Goal: Information Seeking & Learning: Learn about a topic

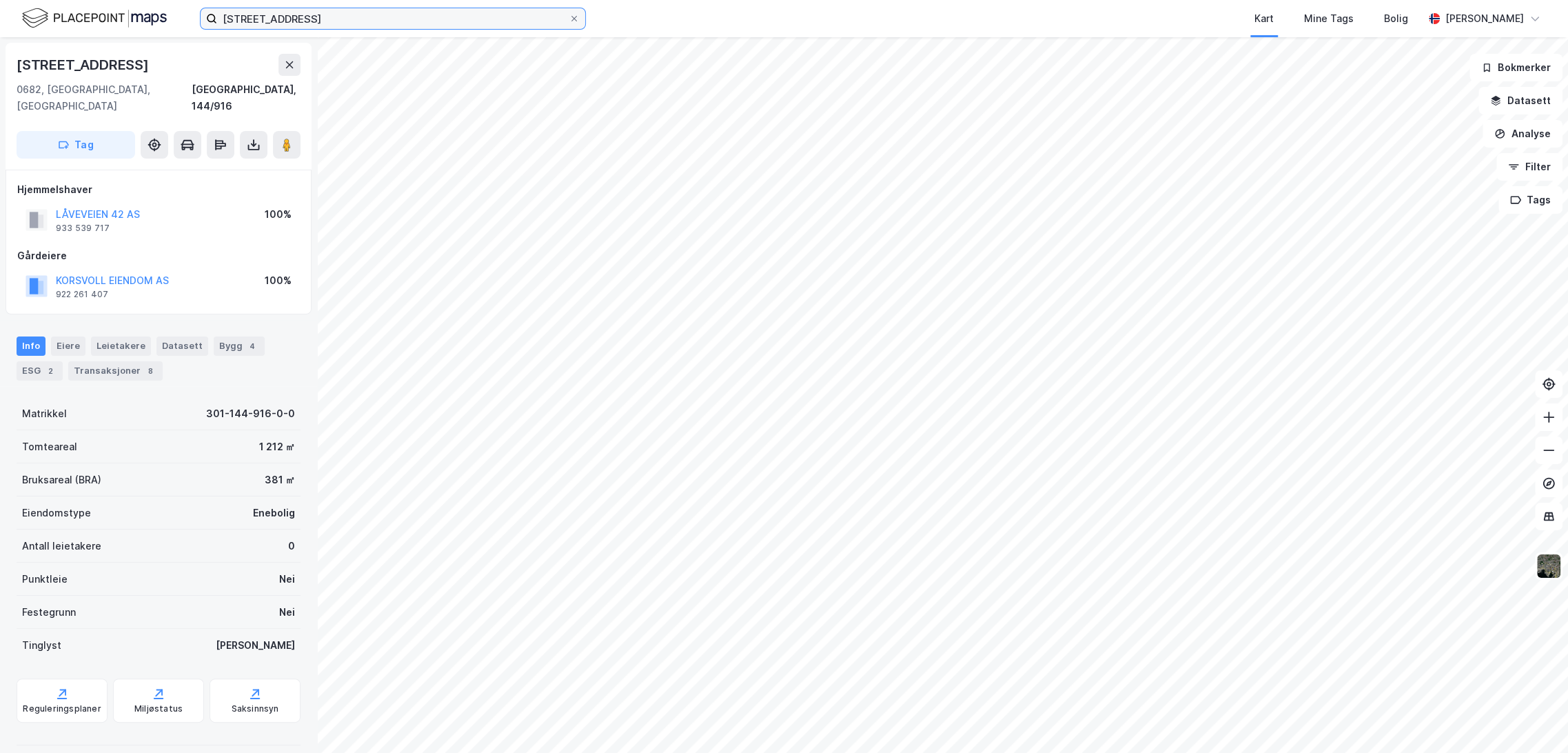
click at [296, 15] on input "[STREET_ADDRESS]" at bounding box center [393, 18] width 352 height 21
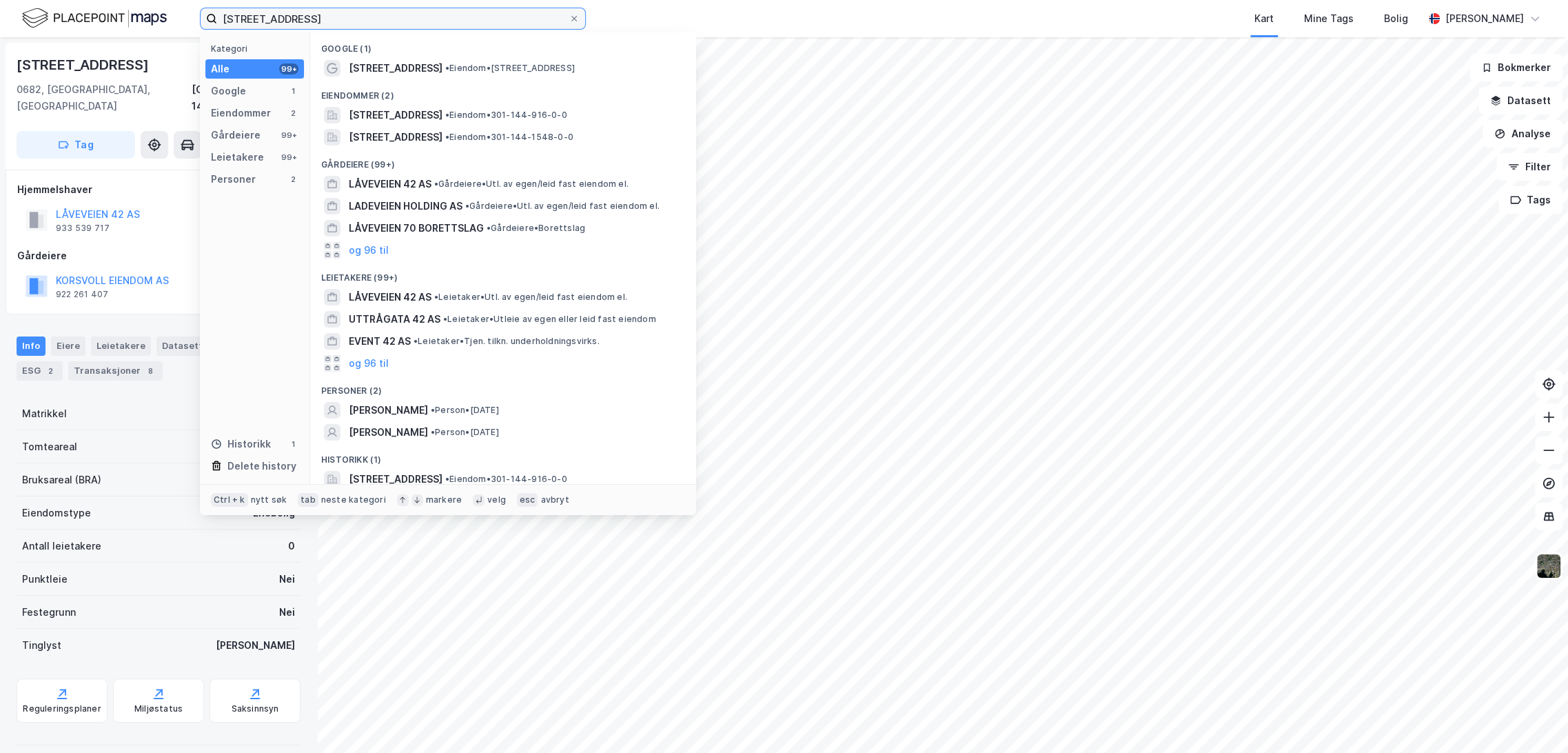
click at [296, 15] on input "[STREET_ADDRESS]" at bounding box center [393, 18] width 352 height 21
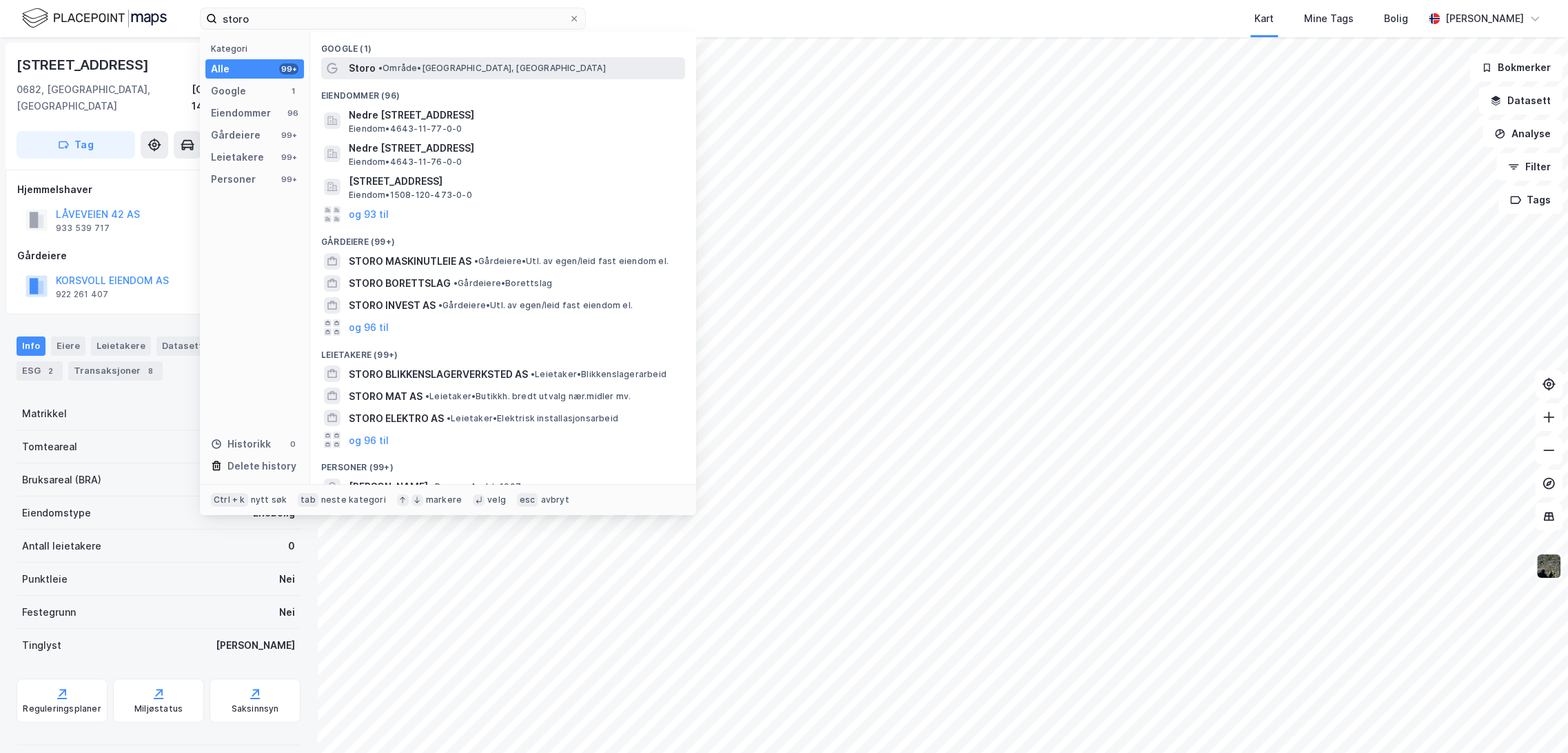
drag, startPoint x: 397, startPoint y: 51, endPoint x: 399, endPoint y: 65, distance: 14.1
click at [397, 52] on div "Google (1)" at bounding box center [503, 45] width 386 height 25
click at [399, 65] on span "• Område • [GEOGRAPHIC_DATA], [GEOGRAPHIC_DATA]" at bounding box center [491, 67] width 227 height 11
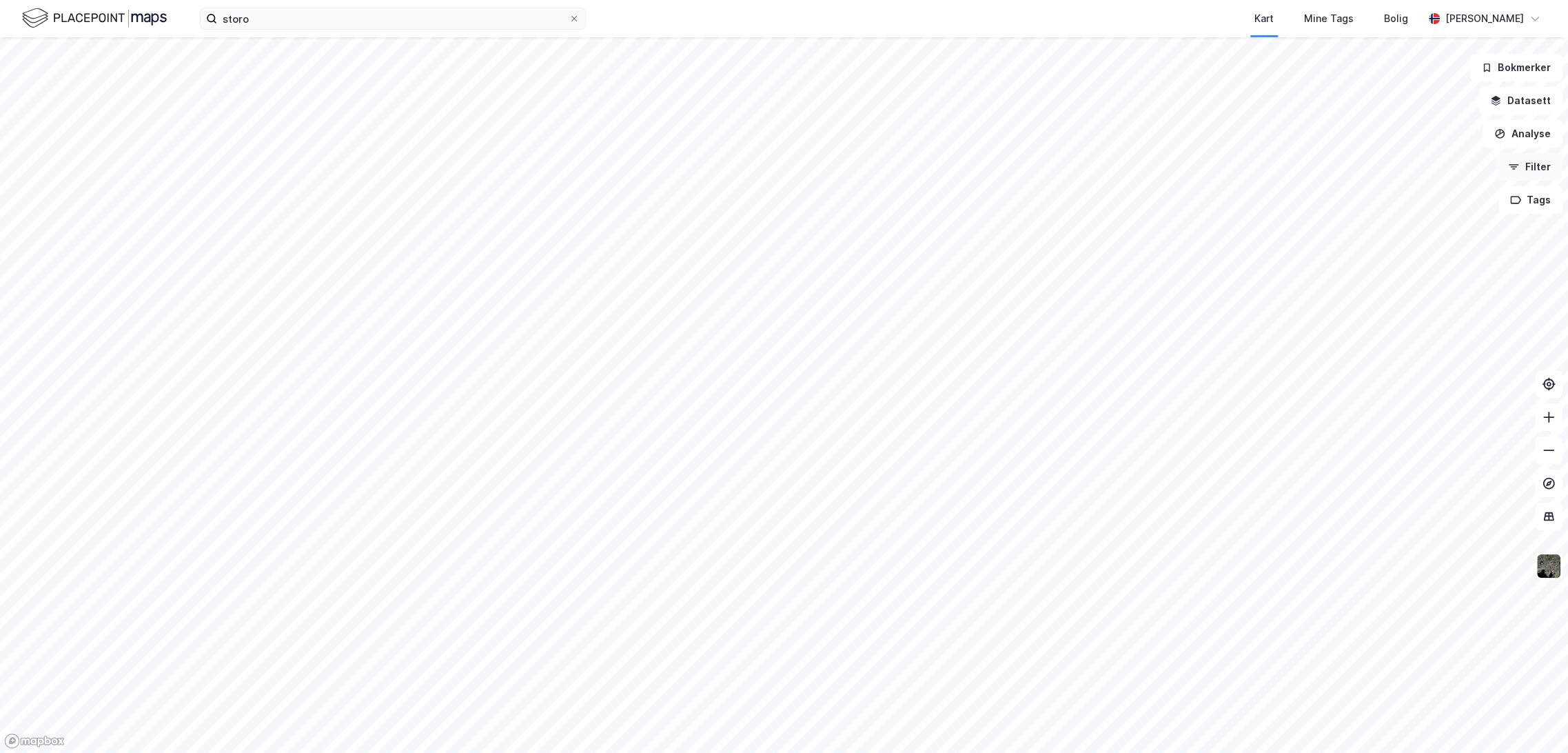
click at [1538, 170] on button "Filter" at bounding box center [1529, 167] width 66 height 28
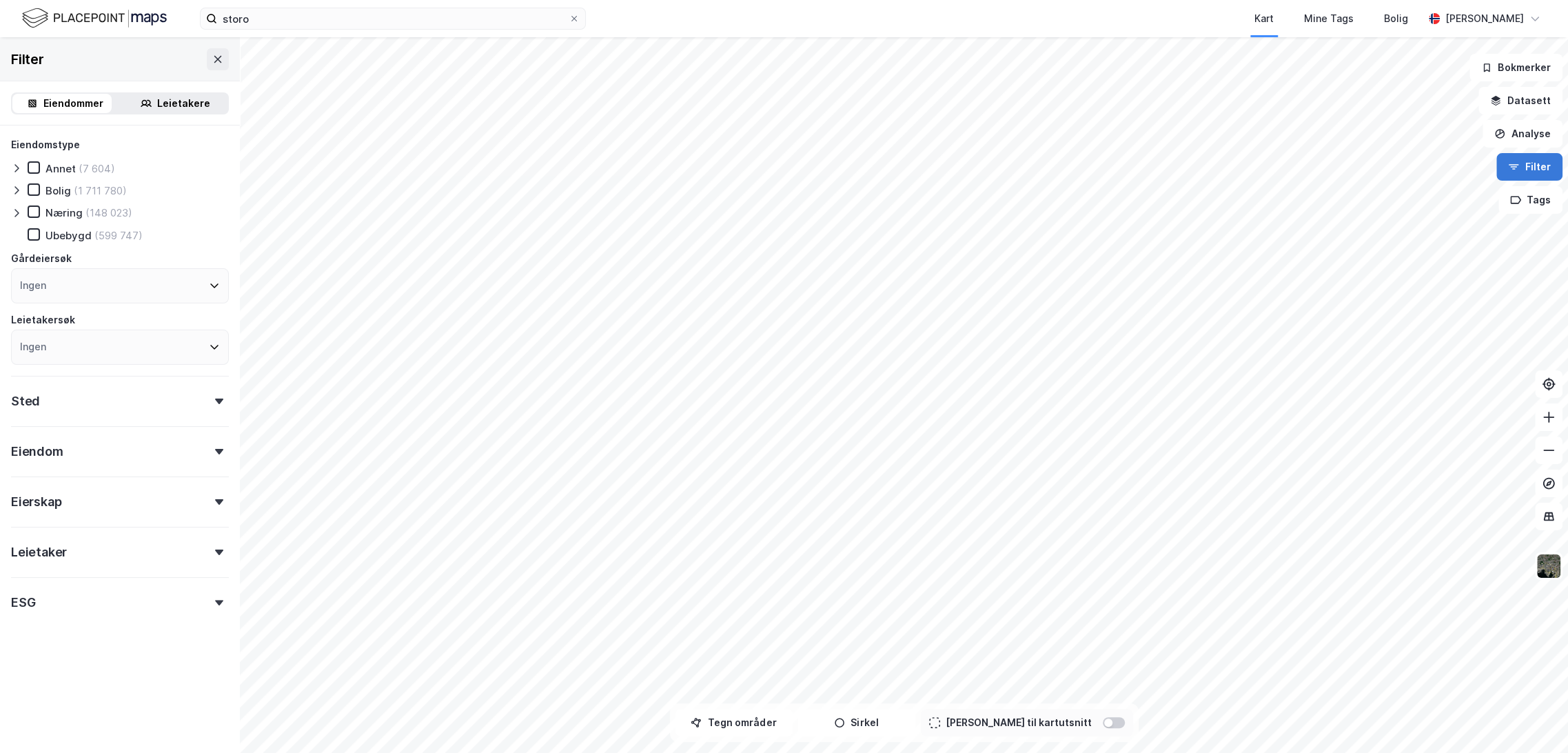
click at [1539, 167] on button "Filter" at bounding box center [1529, 167] width 66 height 28
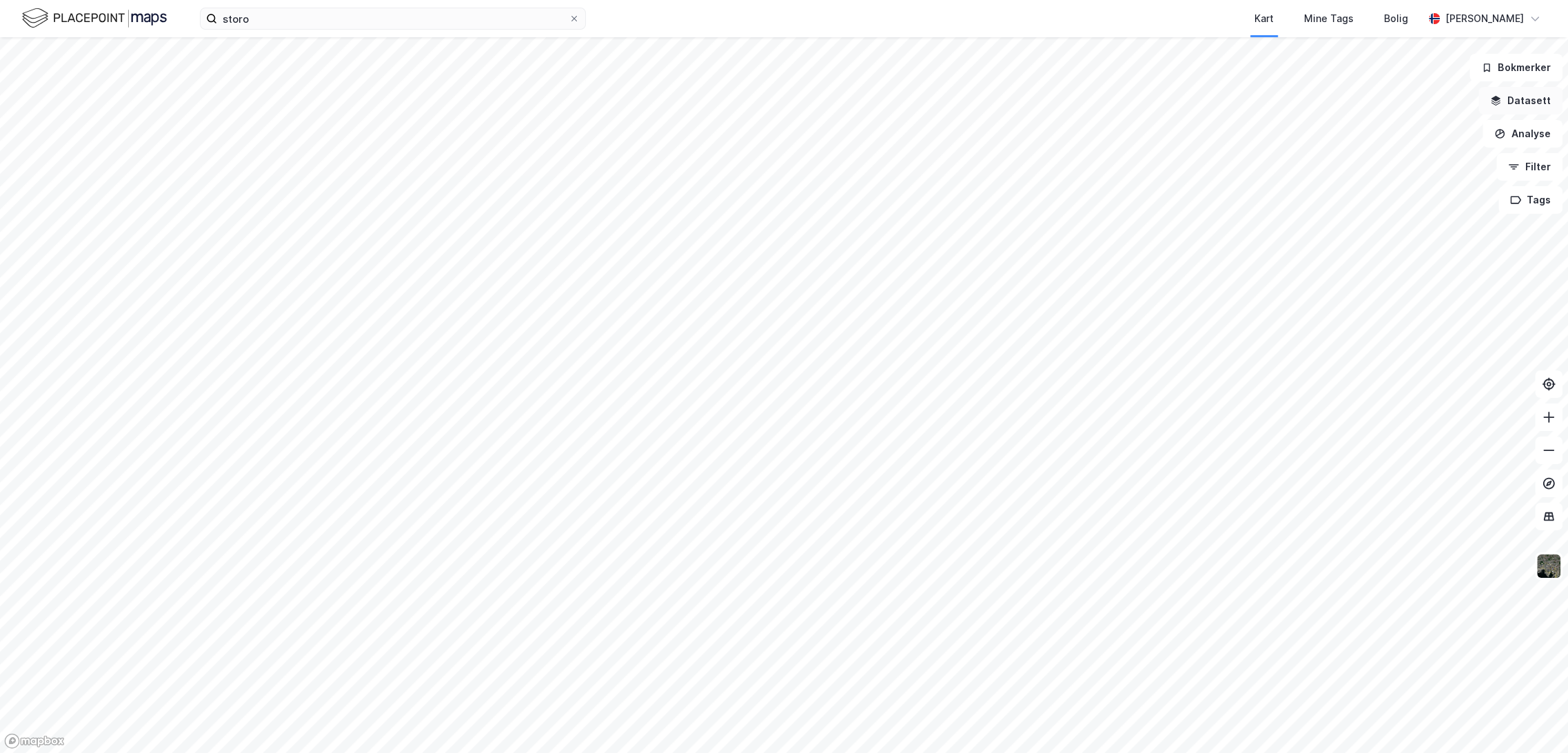
click at [1521, 105] on button "Datasett" at bounding box center [1520, 101] width 84 height 28
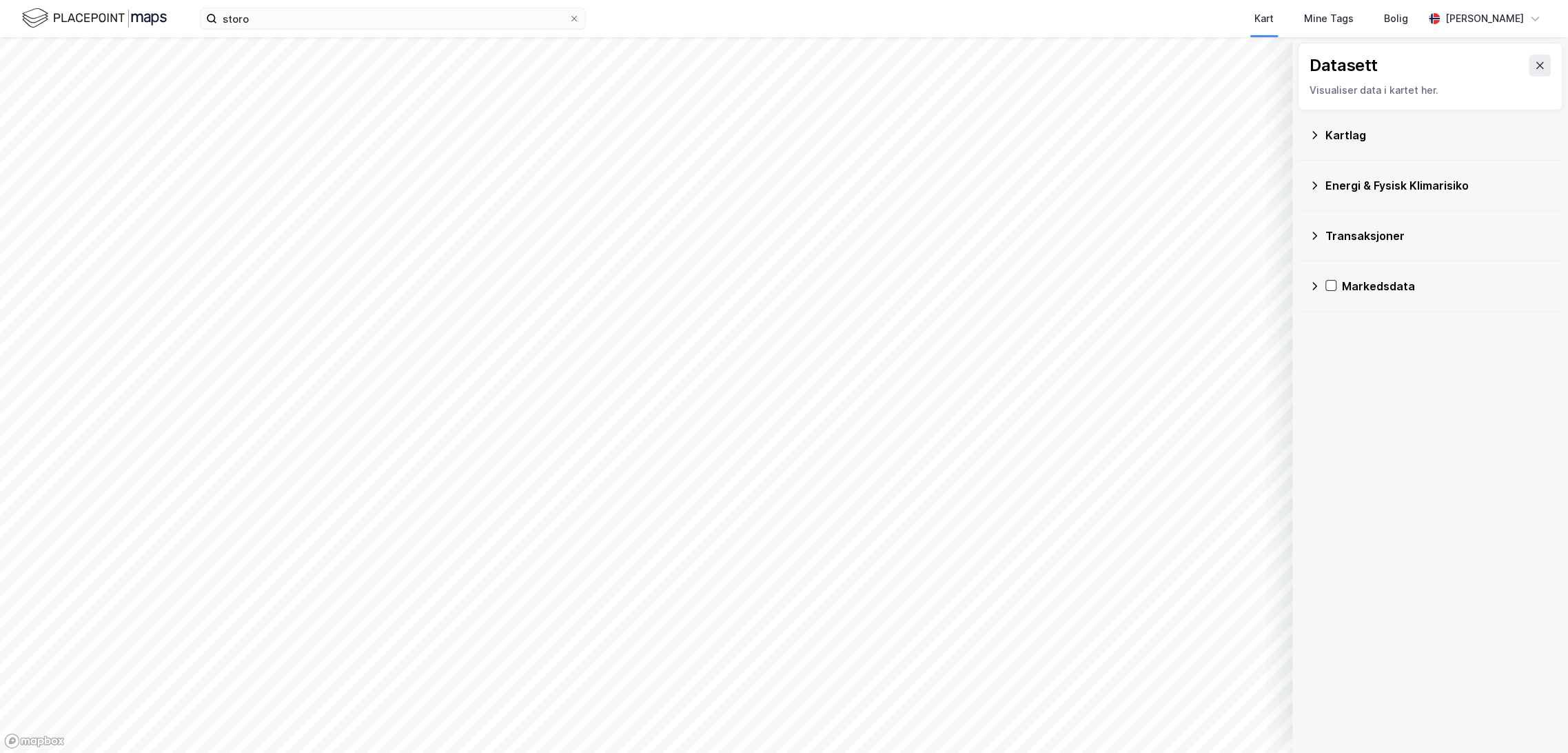
click at [1314, 127] on div "Kartlag" at bounding box center [1430, 135] width 243 height 33
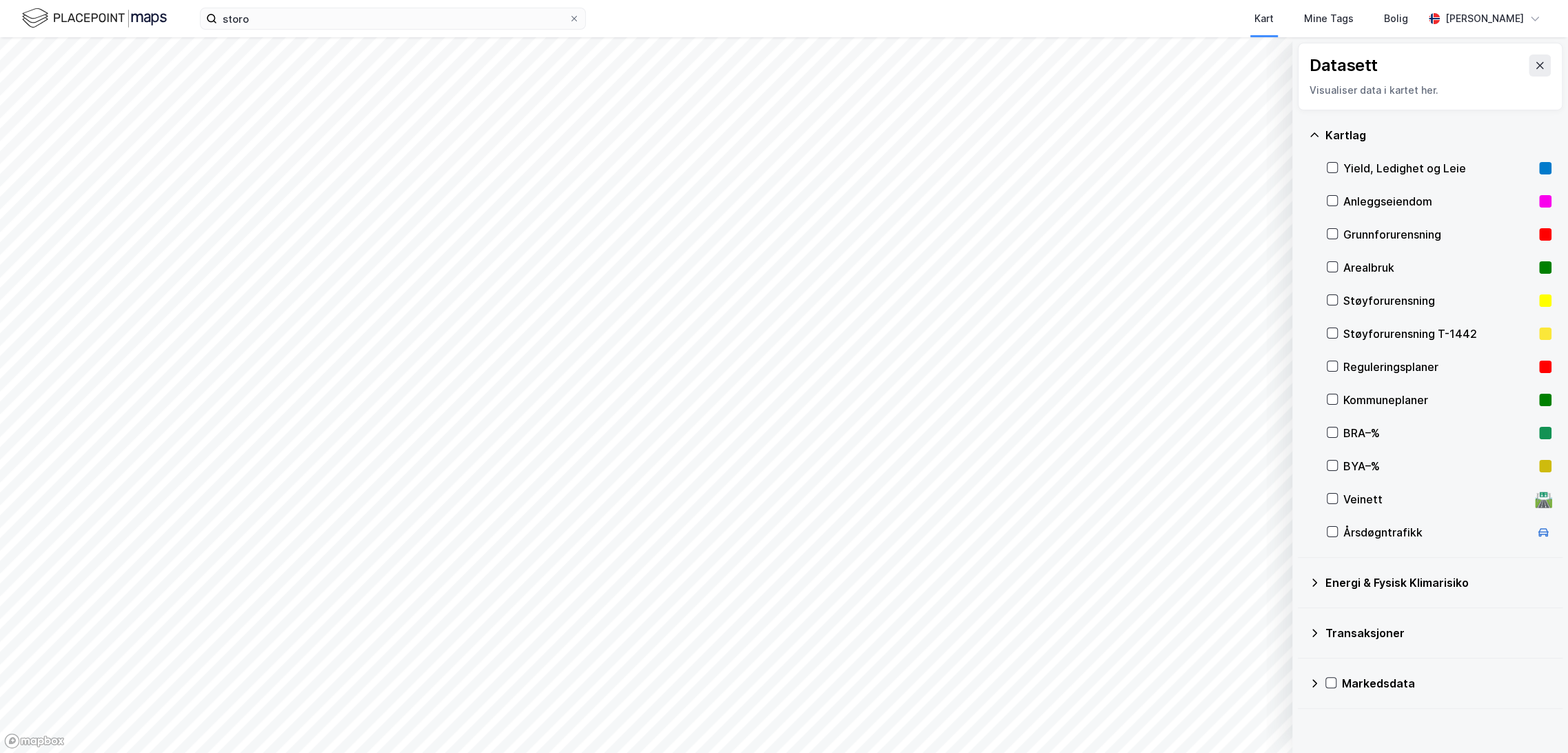
click at [1334, 194] on div "Anleggseiendom" at bounding box center [1439, 201] width 225 height 33
click at [1333, 203] on icon at bounding box center [1333, 201] width 10 height 10
click at [1529, 58] on button at bounding box center [1539, 65] width 22 height 22
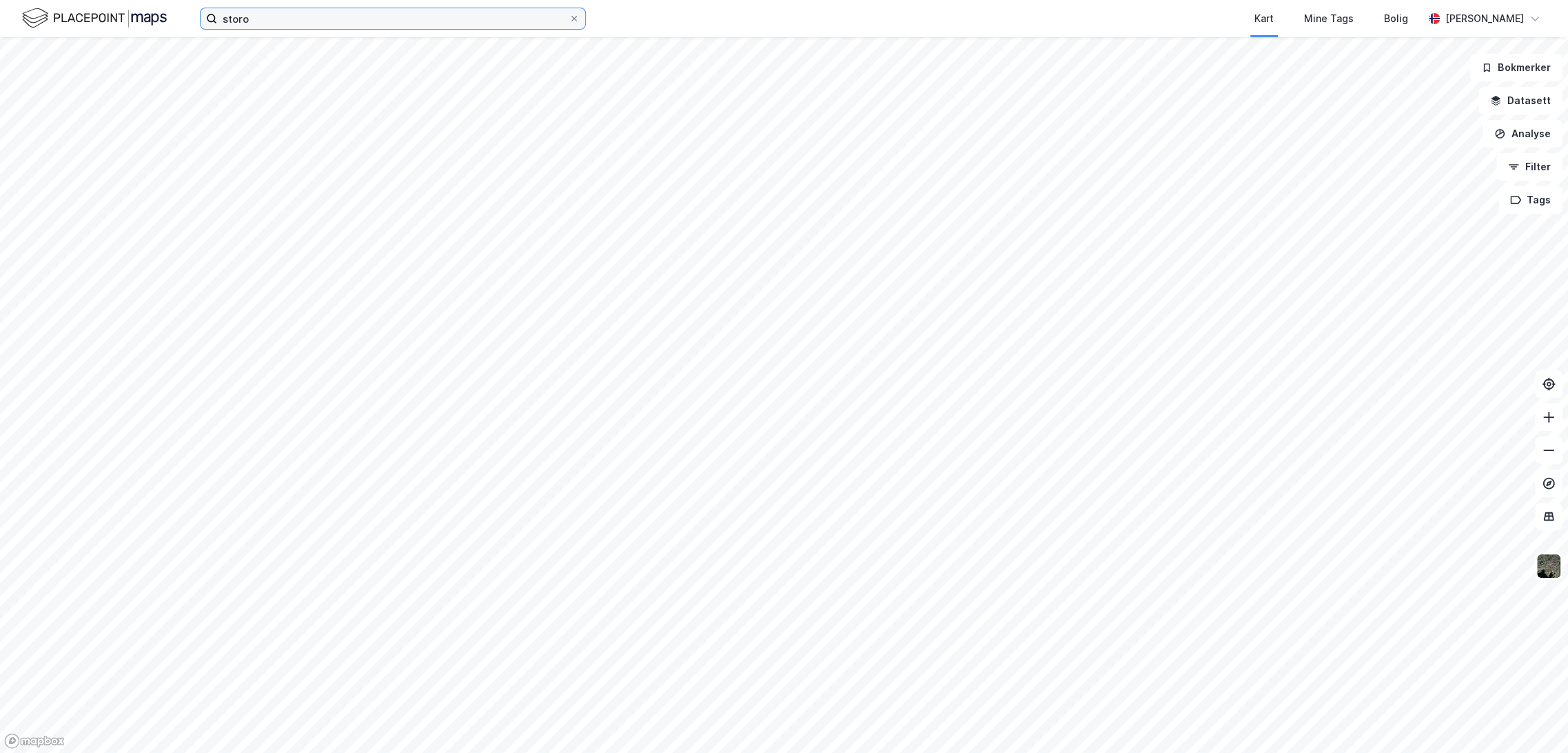
click at [248, 18] on input "storo" at bounding box center [393, 18] width 352 height 21
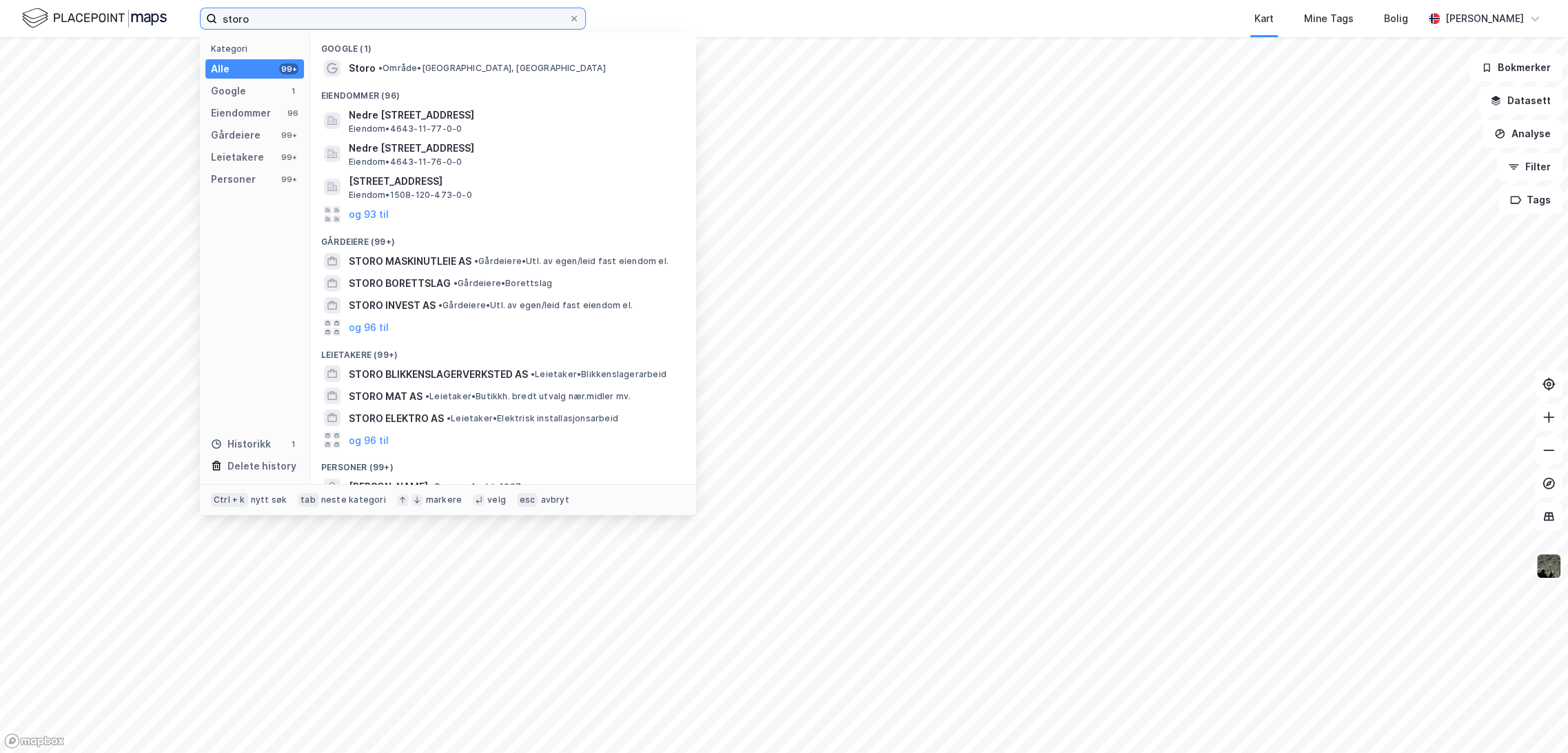
click at [248, 18] on input "storo" at bounding box center [393, 18] width 352 height 21
paste input "Lettvintveien [STREET_ADDRESS]"
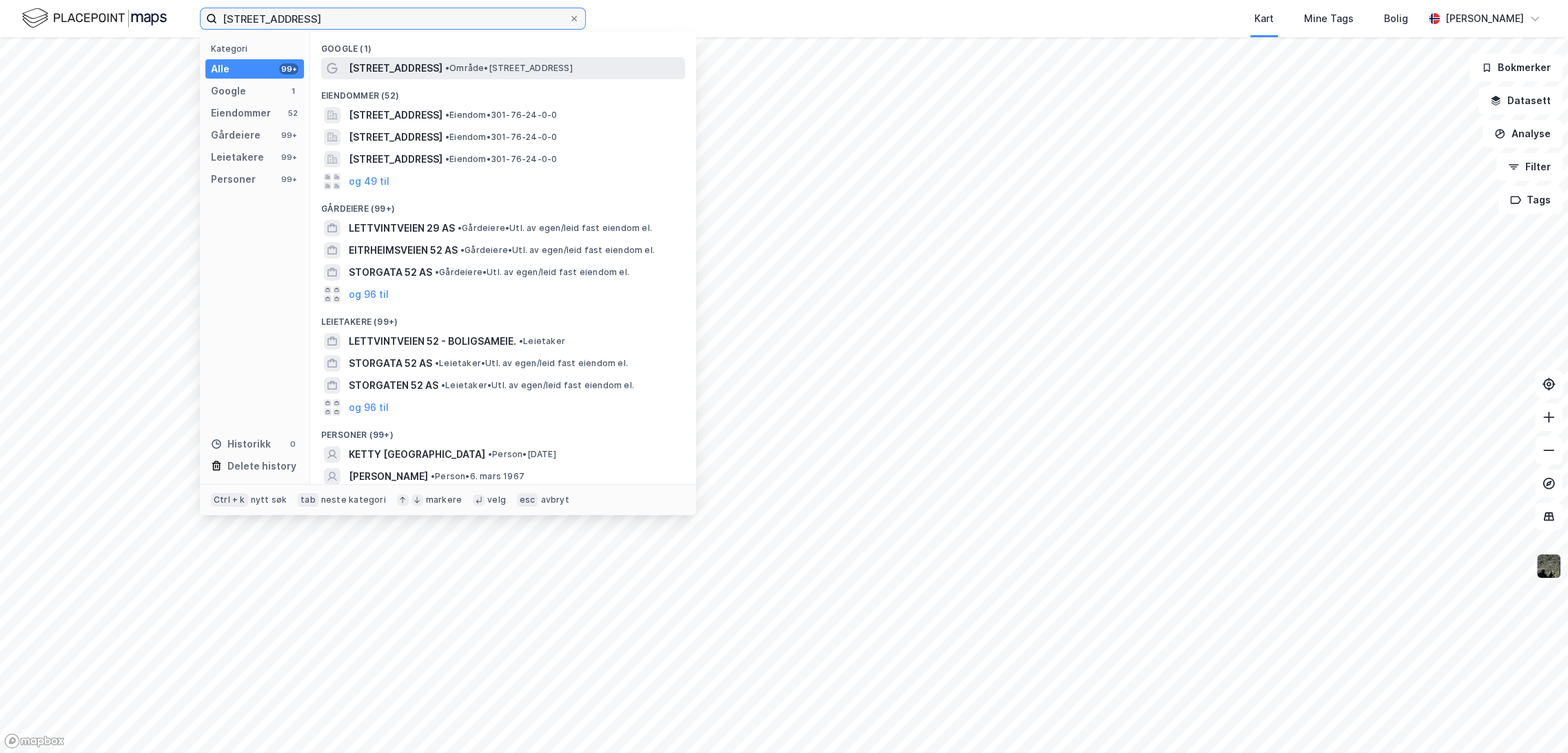
type input "[STREET_ADDRESS]"
click at [456, 66] on span "• Område • [STREET_ADDRESS]" at bounding box center [508, 67] width 127 height 11
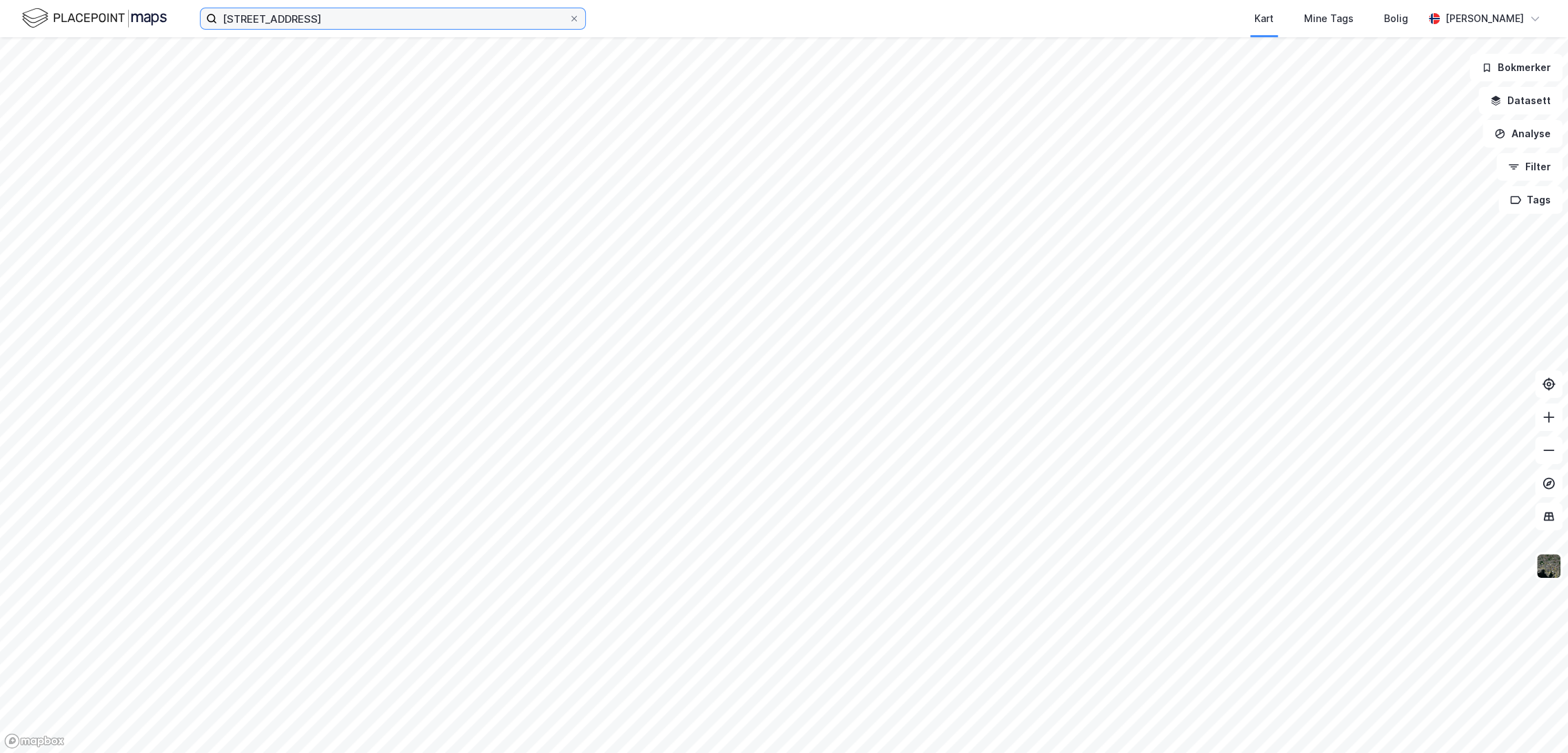
click at [361, 23] on input "[STREET_ADDRESS]" at bounding box center [393, 18] width 352 height 21
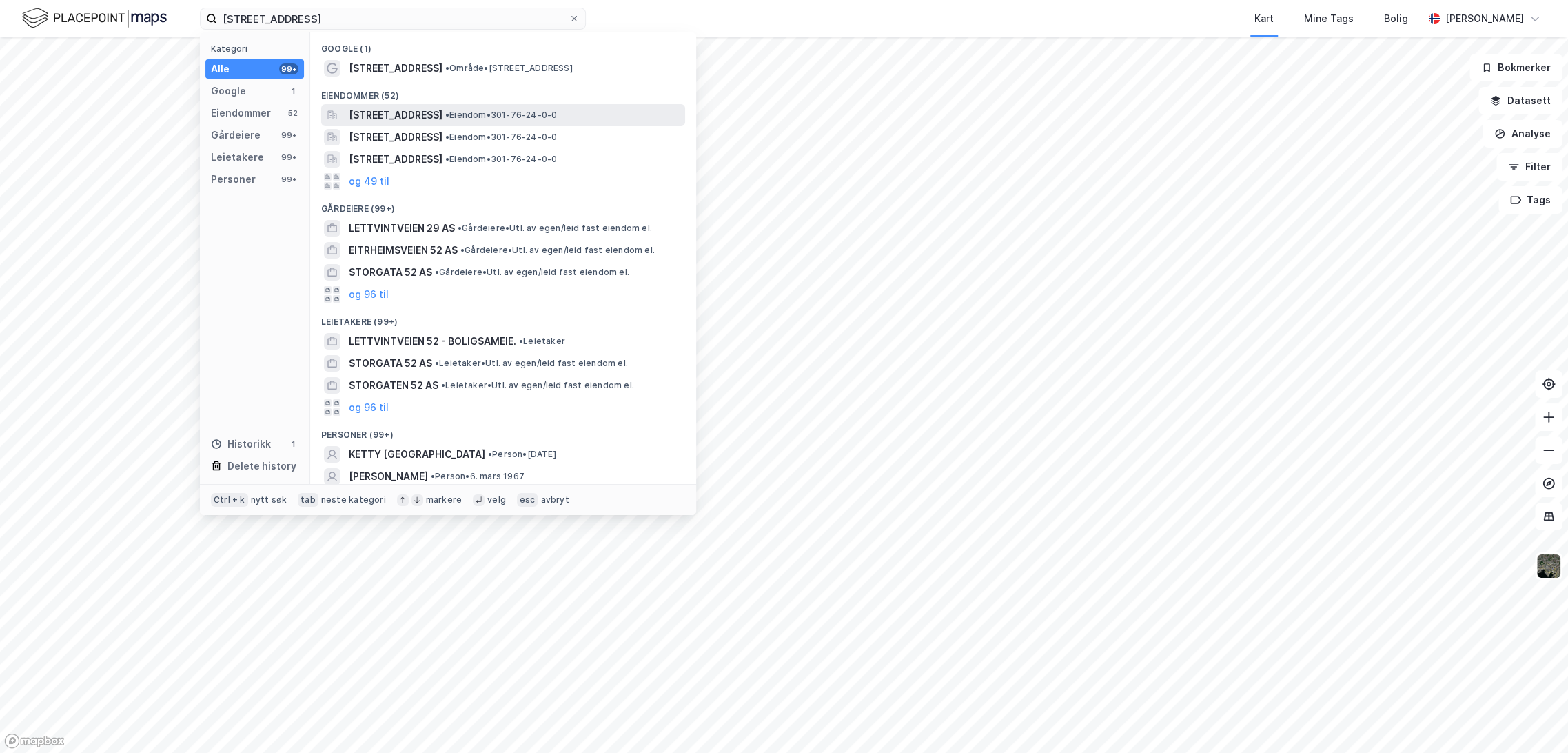
click at [382, 120] on span "[STREET_ADDRESS]" at bounding box center [395, 115] width 93 height 16
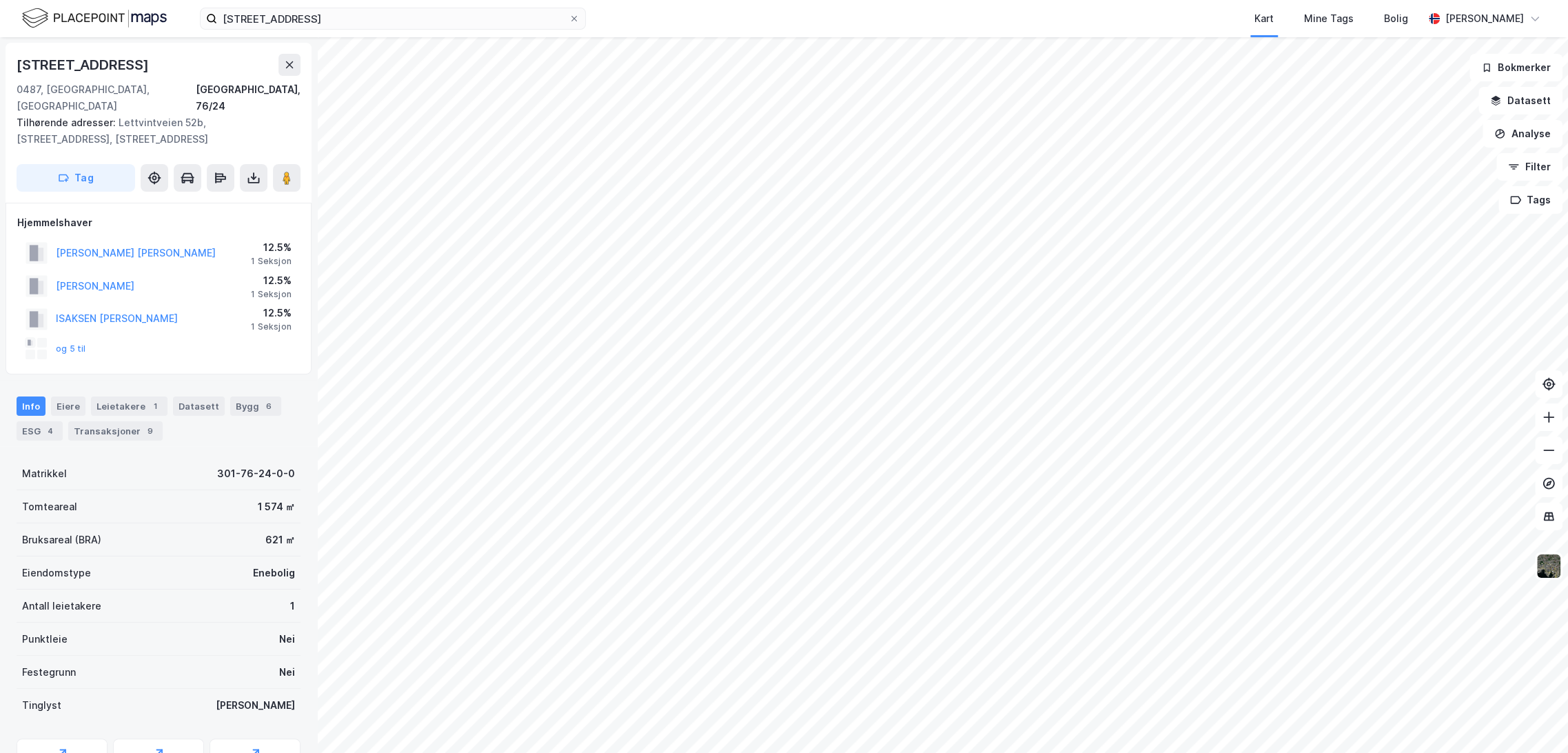
scroll to position [2, 0]
click at [114, 419] on div "Transaksjoner 9" at bounding box center [115, 429] width 94 height 20
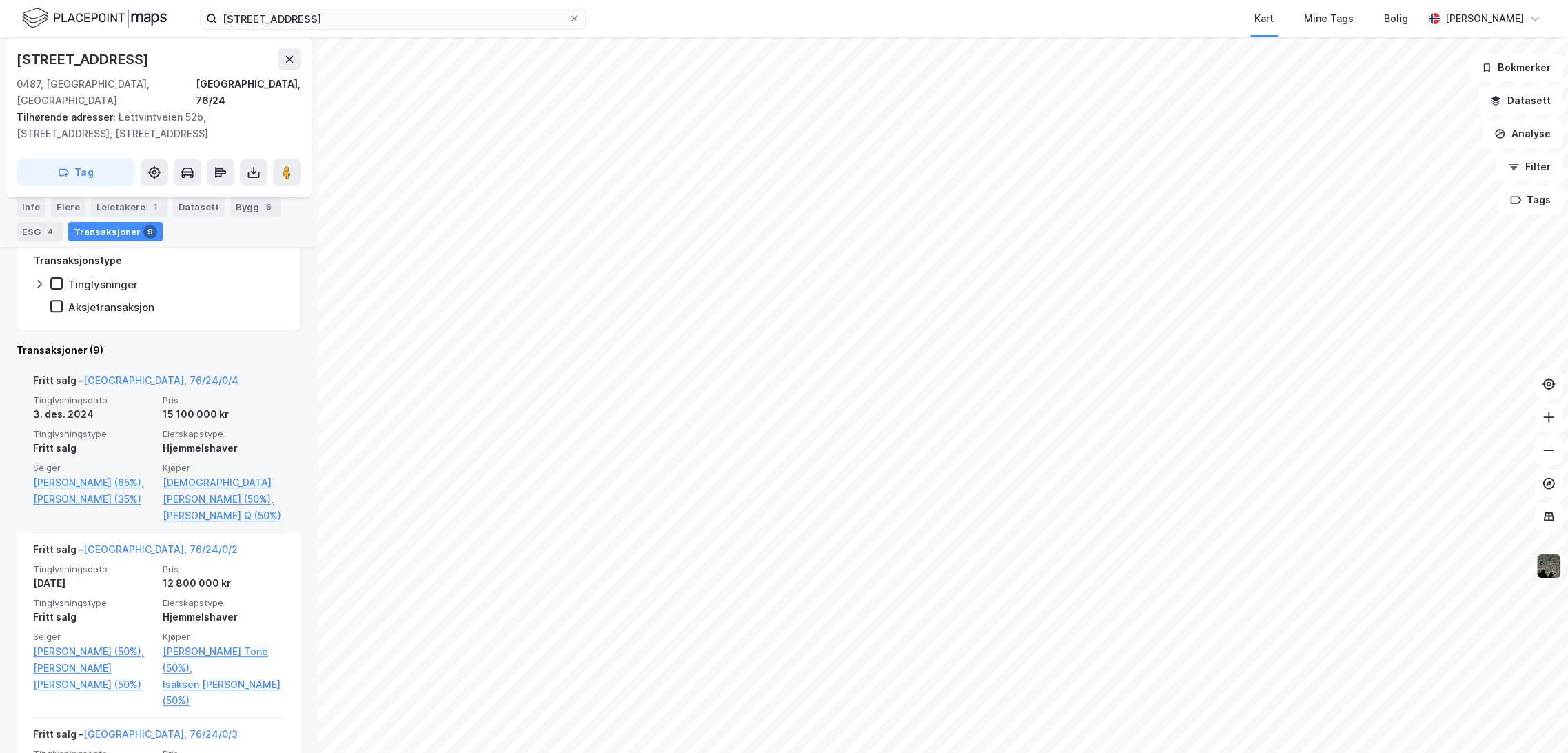
scroll to position [306, 0]
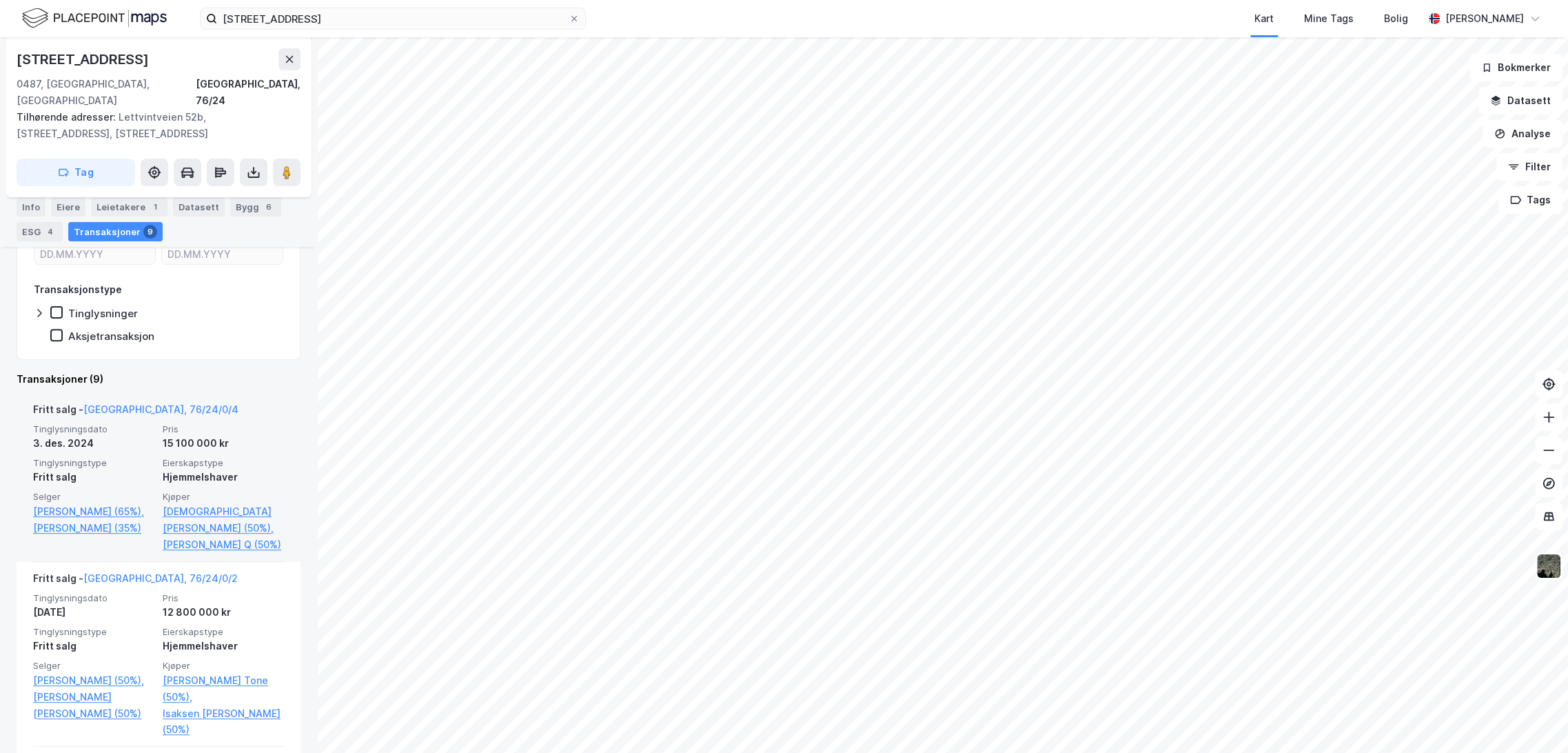
click at [212, 457] on span "Eierskapstype" at bounding box center [223, 463] width 121 height 11
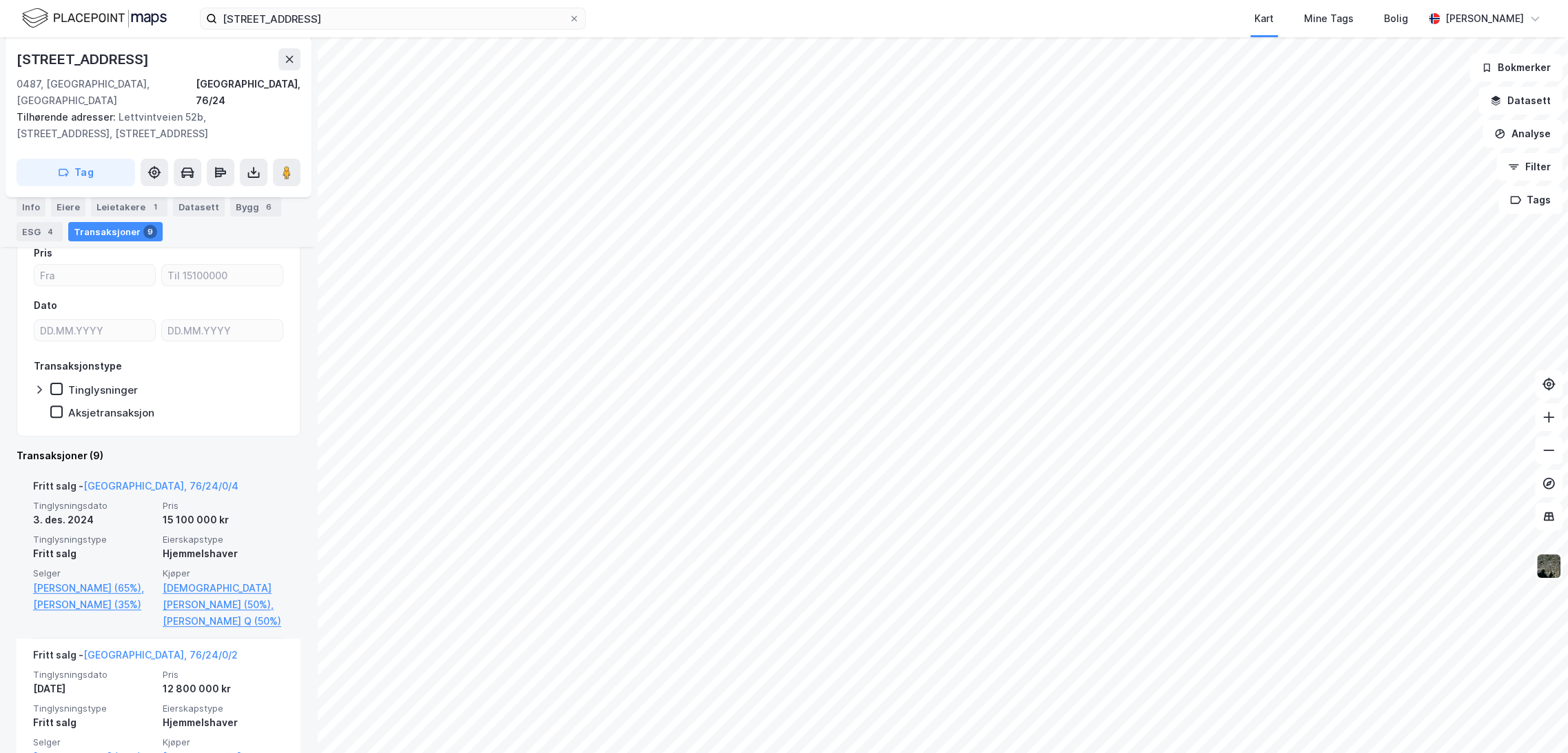
click at [221, 512] on div "15 100 000 kr" at bounding box center [223, 520] width 121 height 16
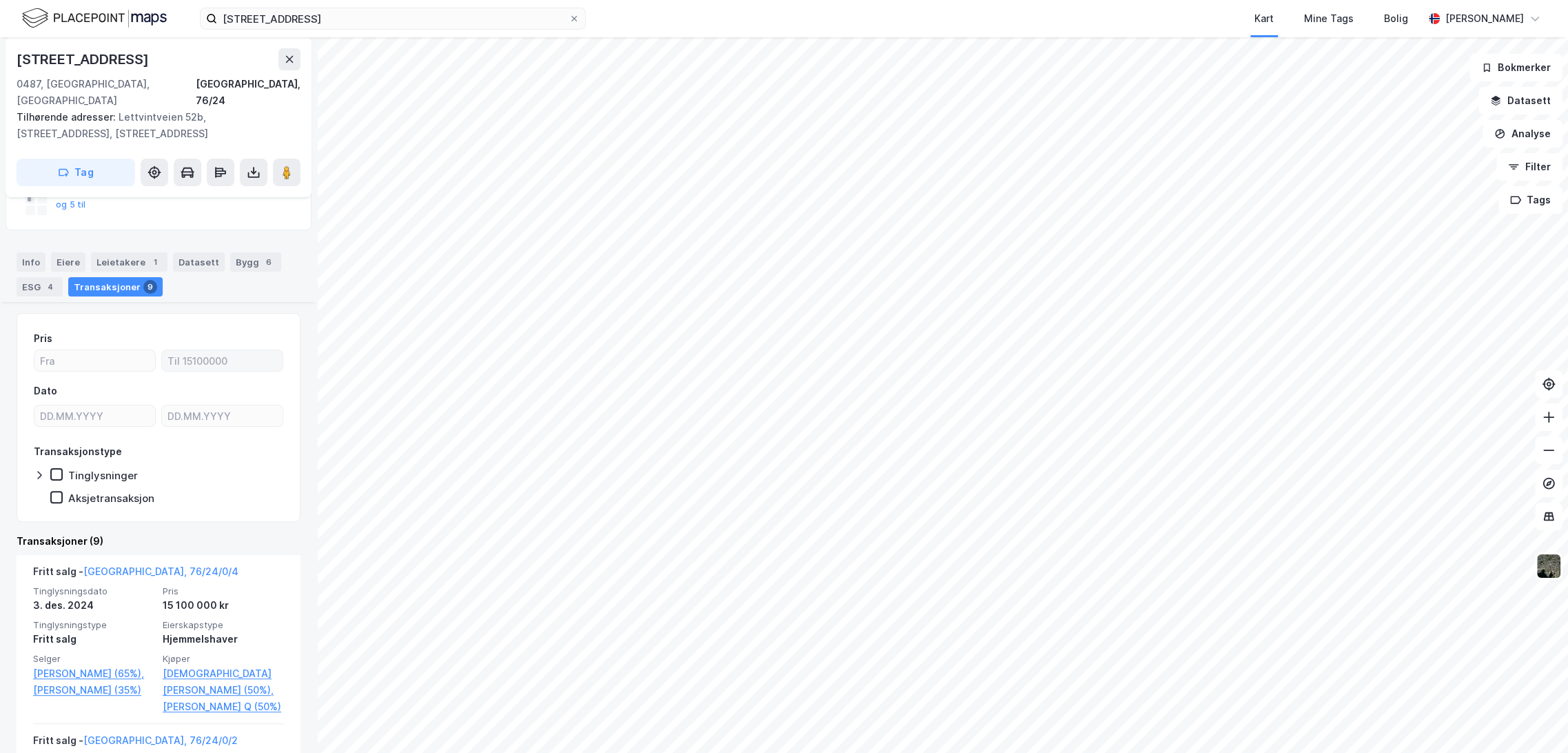
scroll to position [76, 0]
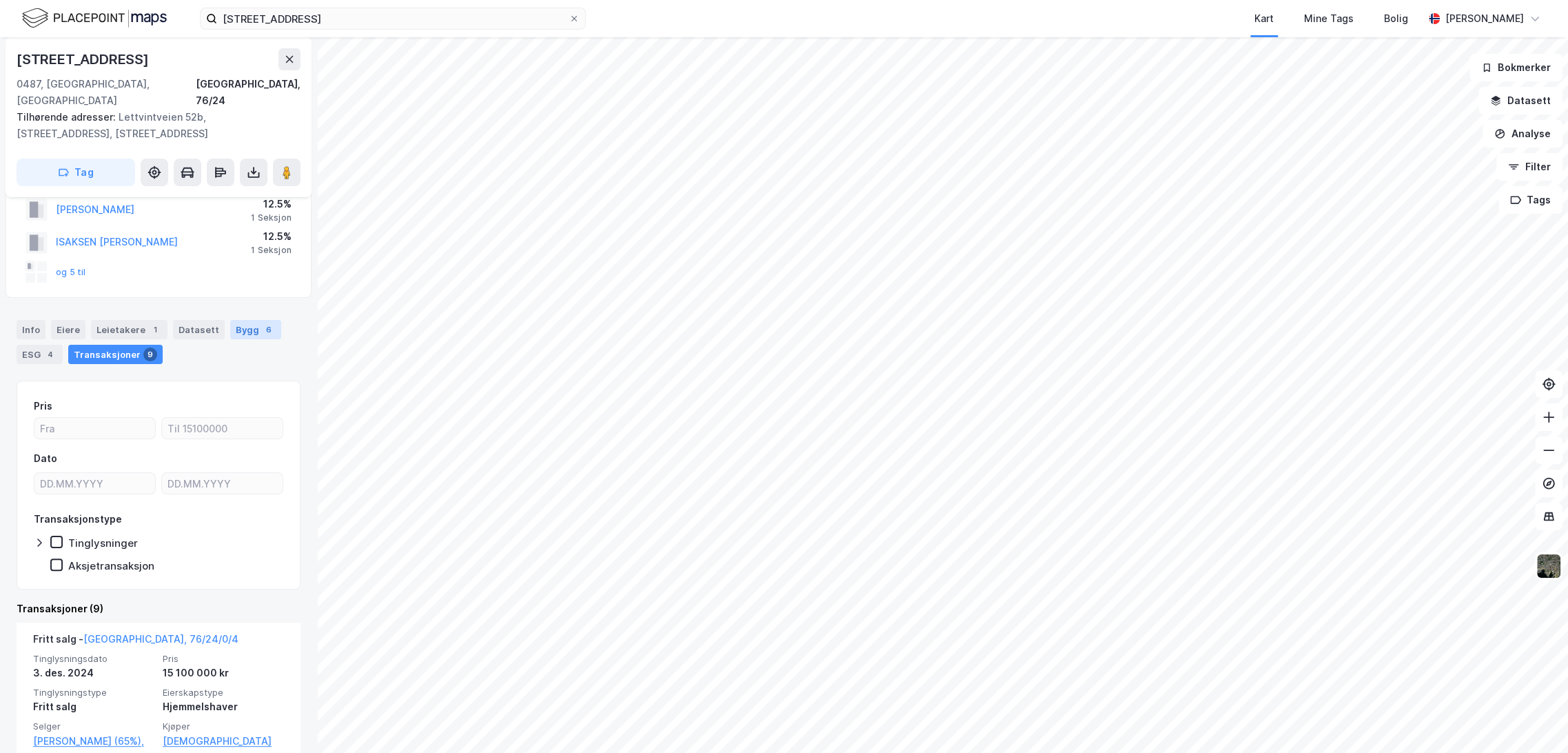
click at [262, 322] on div "6" at bounding box center [268, 329] width 14 height 14
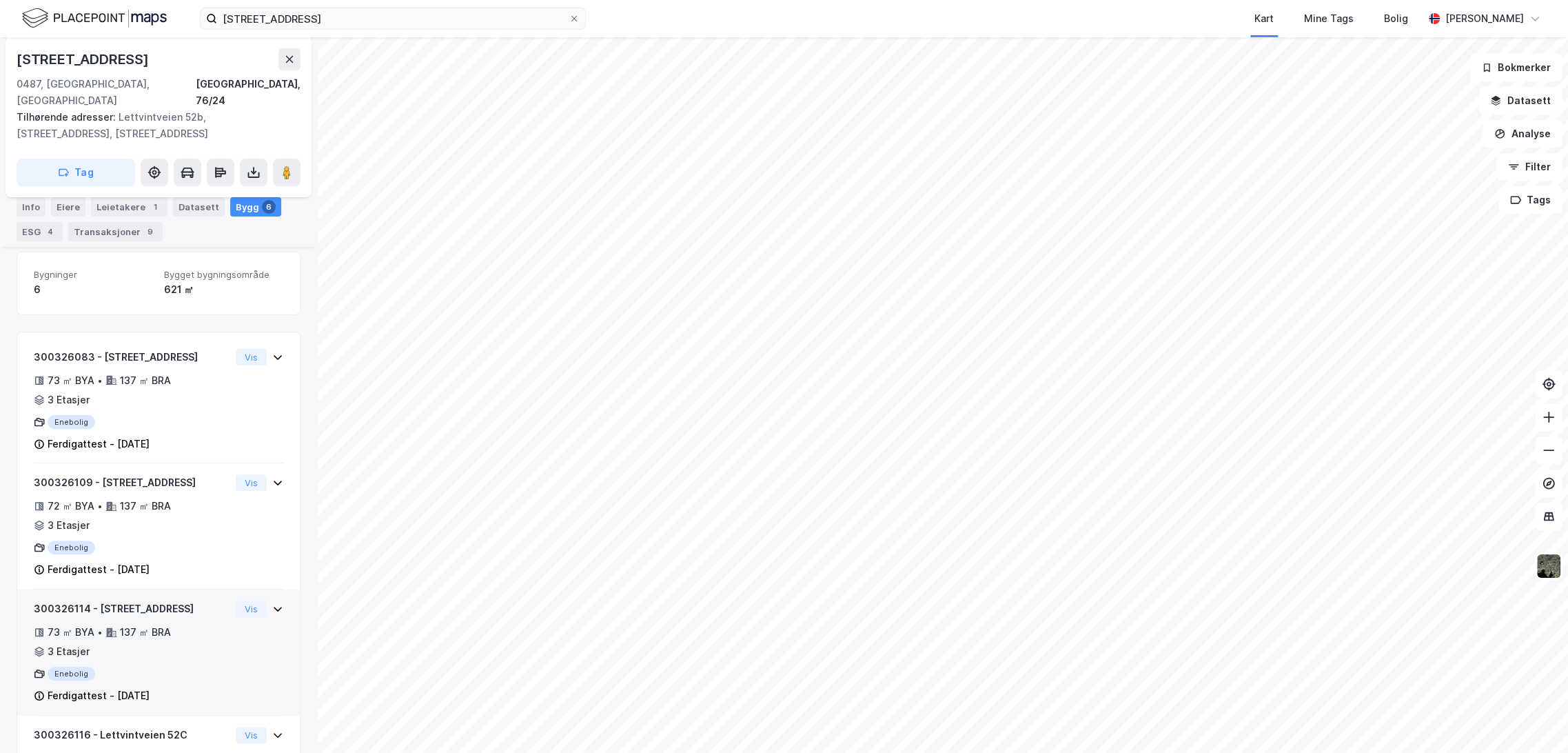
scroll to position [194, 0]
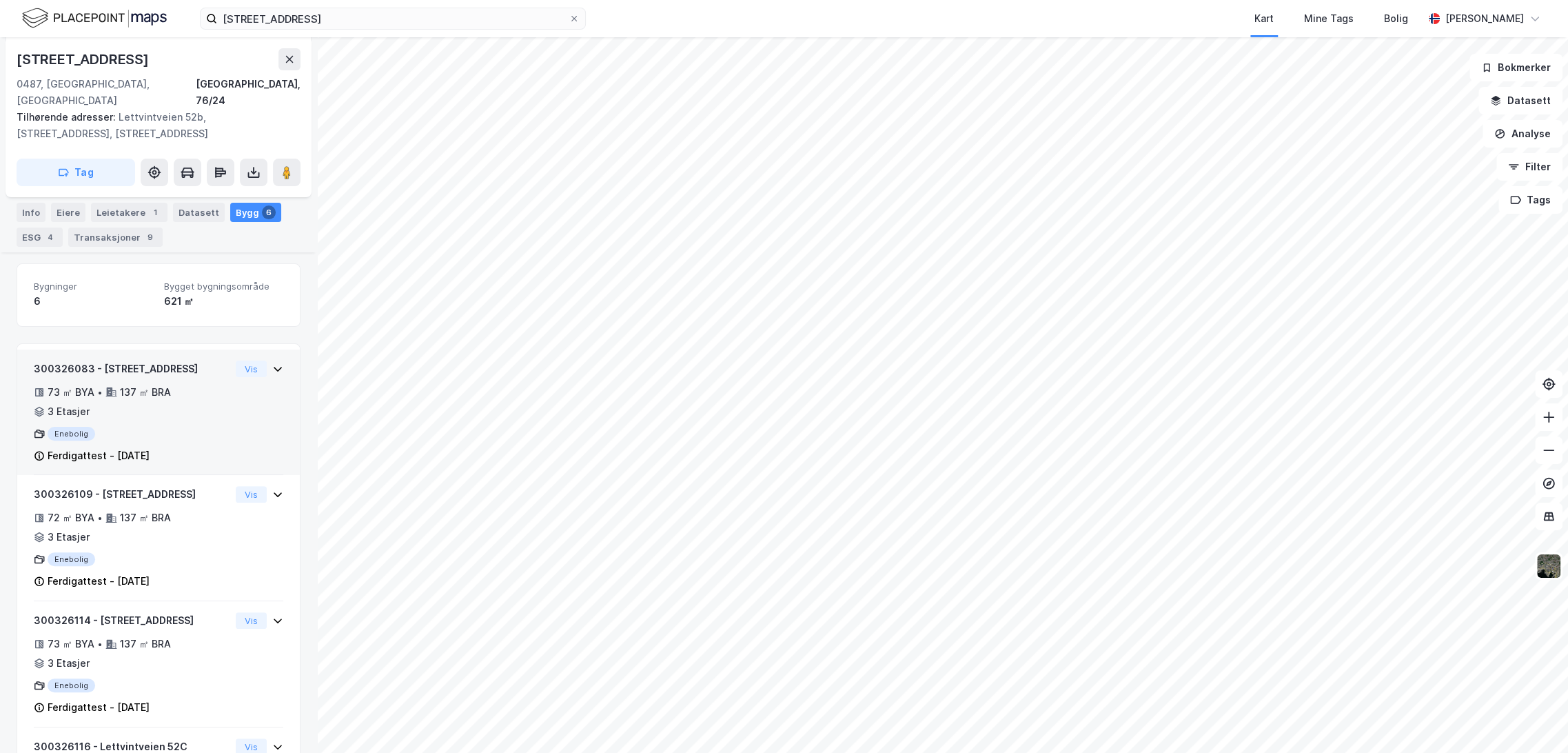
drag, startPoint x: 103, startPoint y: 351, endPoint x: 184, endPoint y: 356, distance: 81.2
click at [184, 361] on div "300326083 - [STREET_ADDRESS]" at bounding box center [132, 369] width 197 height 16
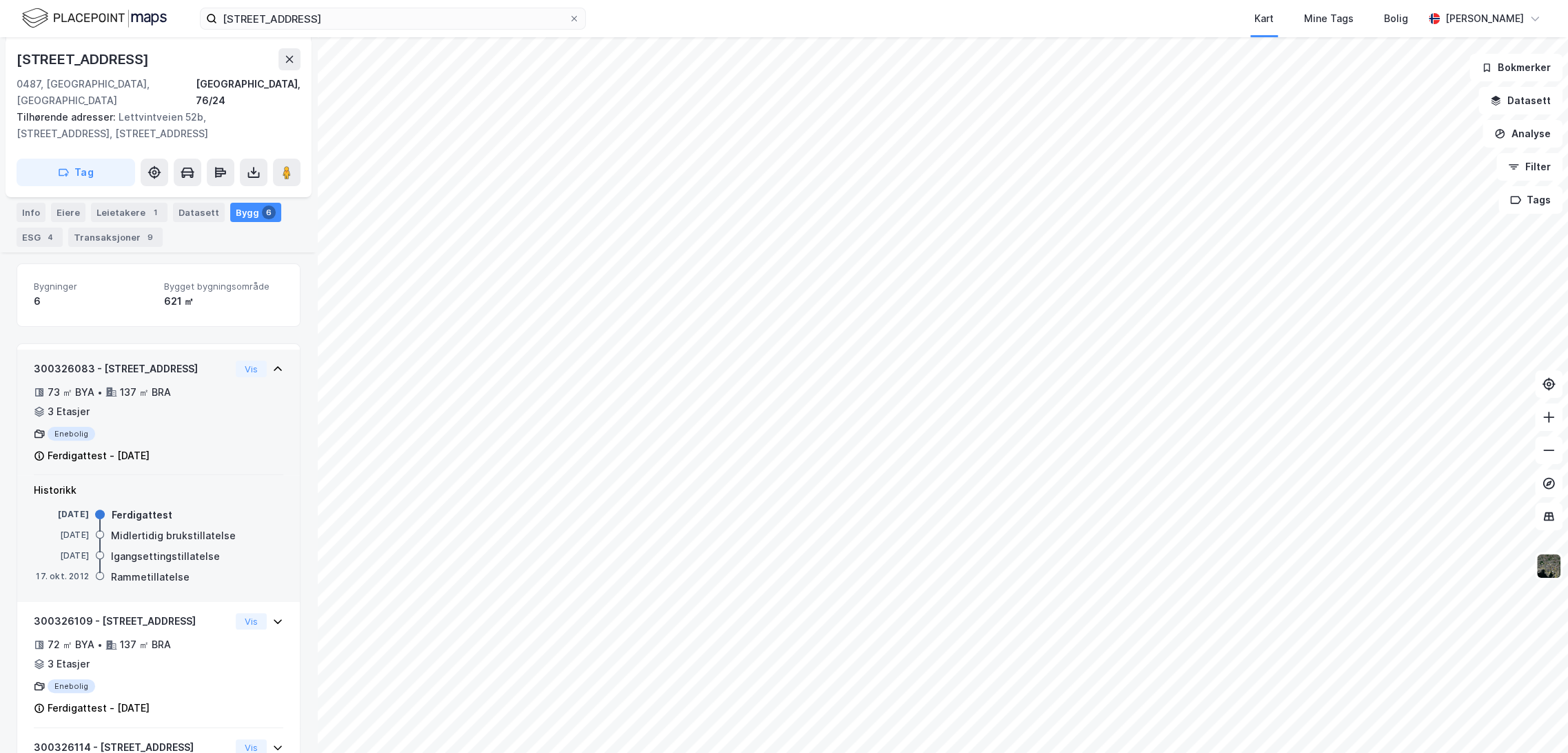
click at [184, 361] on div "300326083 - [STREET_ADDRESS]" at bounding box center [132, 369] width 197 height 16
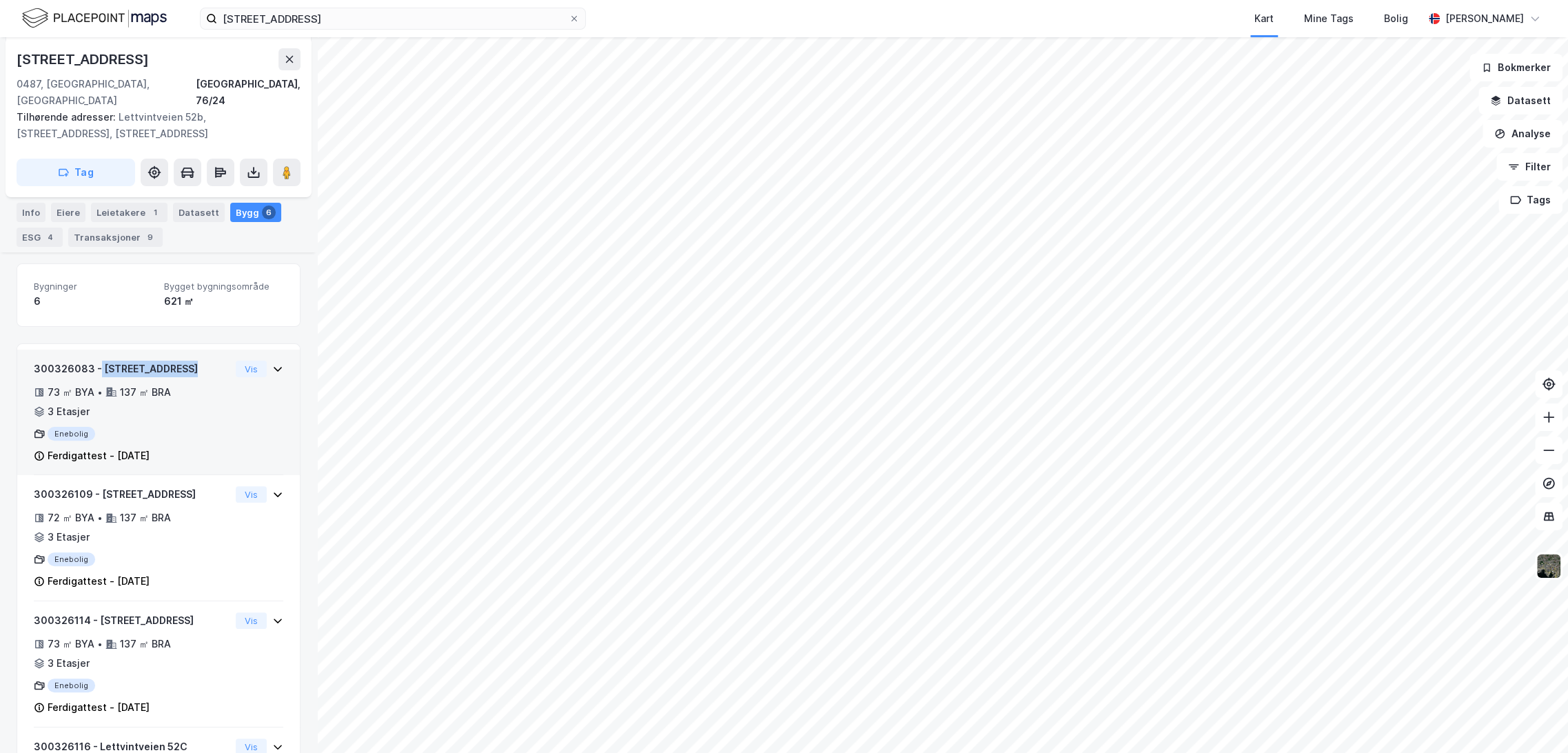
drag, startPoint x: 98, startPoint y: 346, endPoint x: 175, endPoint y: 351, distance: 77.2
click at [175, 361] on div "300326083 - [STREET_ADDRESS]" at bounding box center [132, 369] width 197 height 16
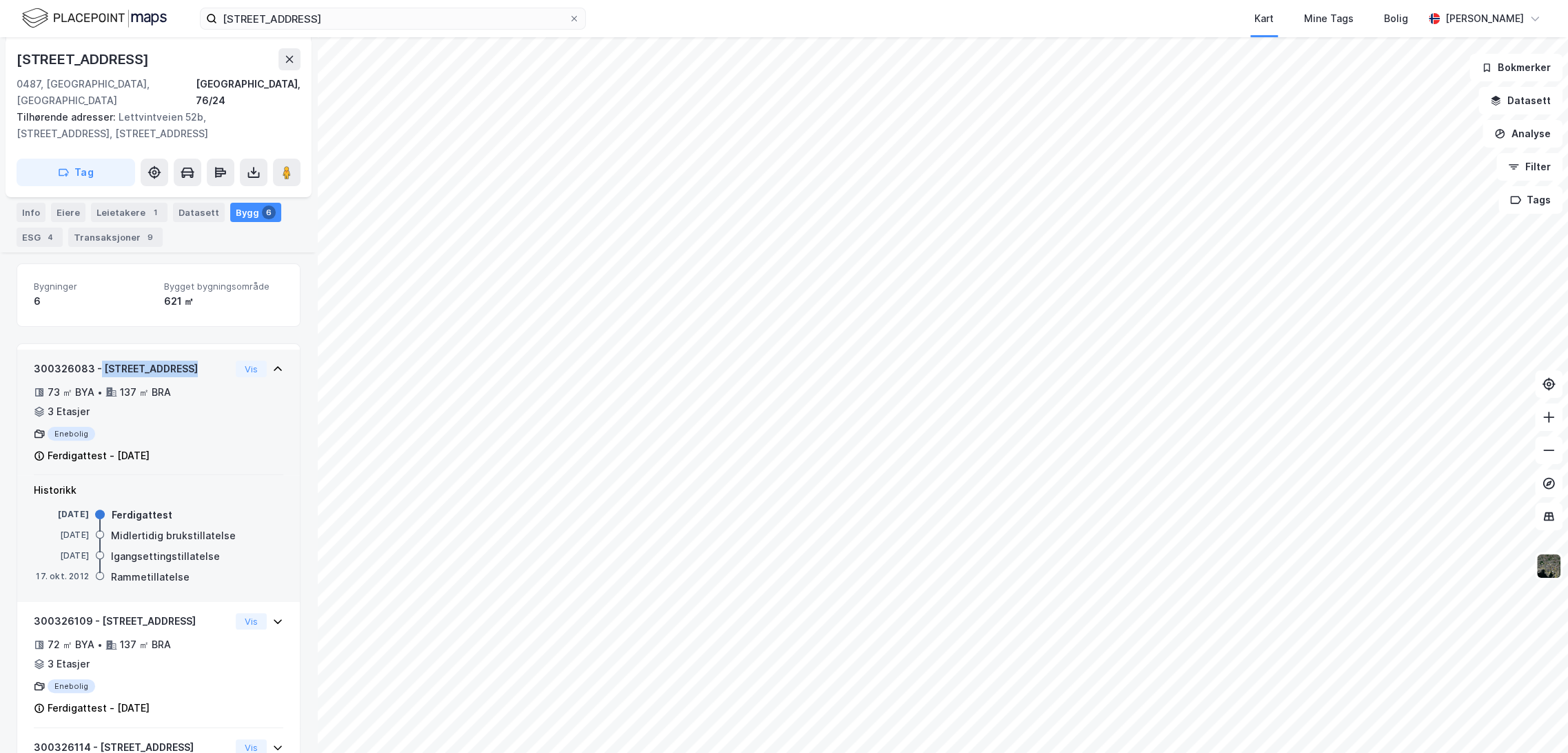
drag, startPoint x: 175, startPoint y: 351, endPoint x: 98, endPoint y: 350, distance: 77.0
click at [174, 361] on div "300326083 - [STREET_ADDRESS]" at bounding box center [132, 369] width 197 height 16
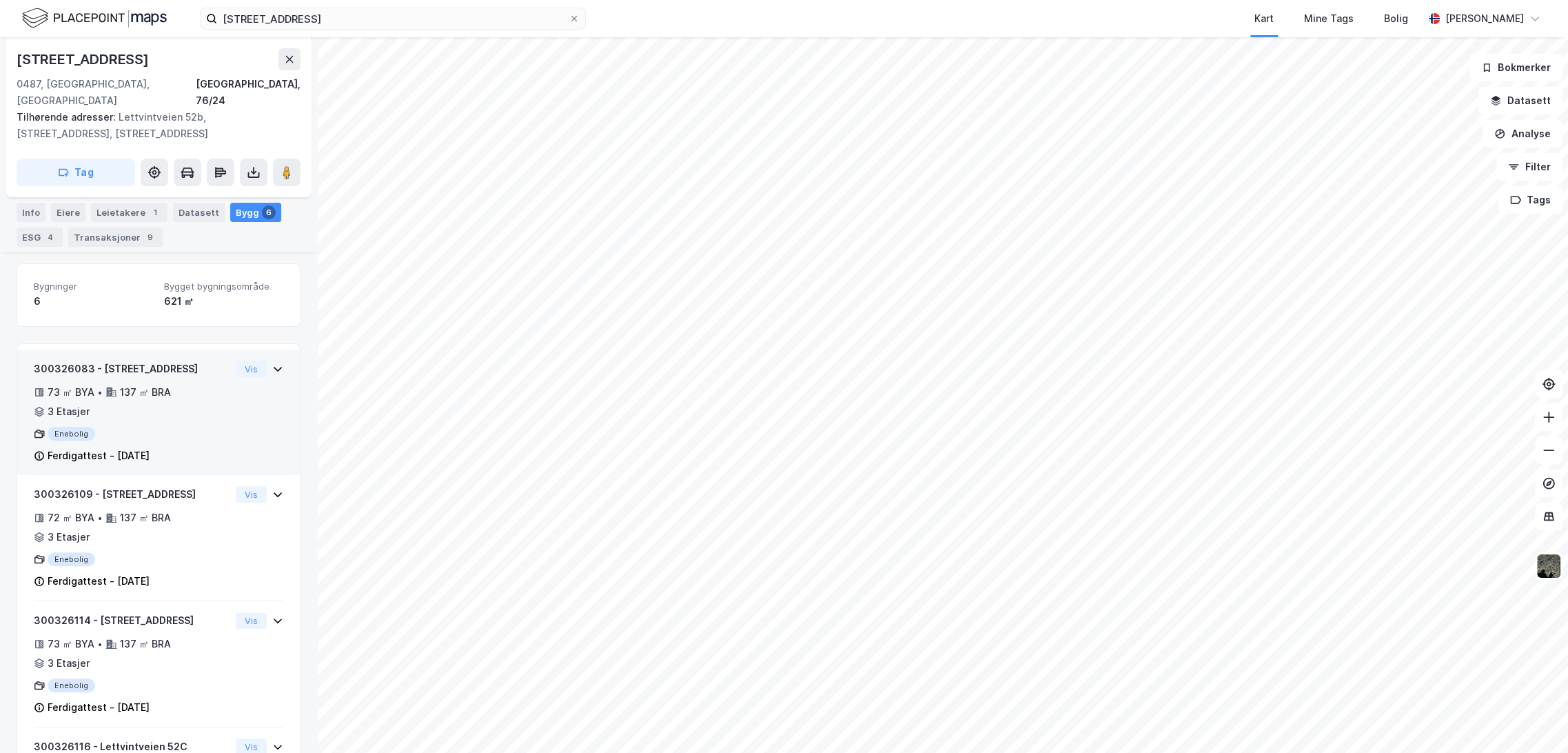
click at [94, 361] on div "300326083 - [STREET_ADDRESS]" at bounding box center [132, 369] width 197 height 16
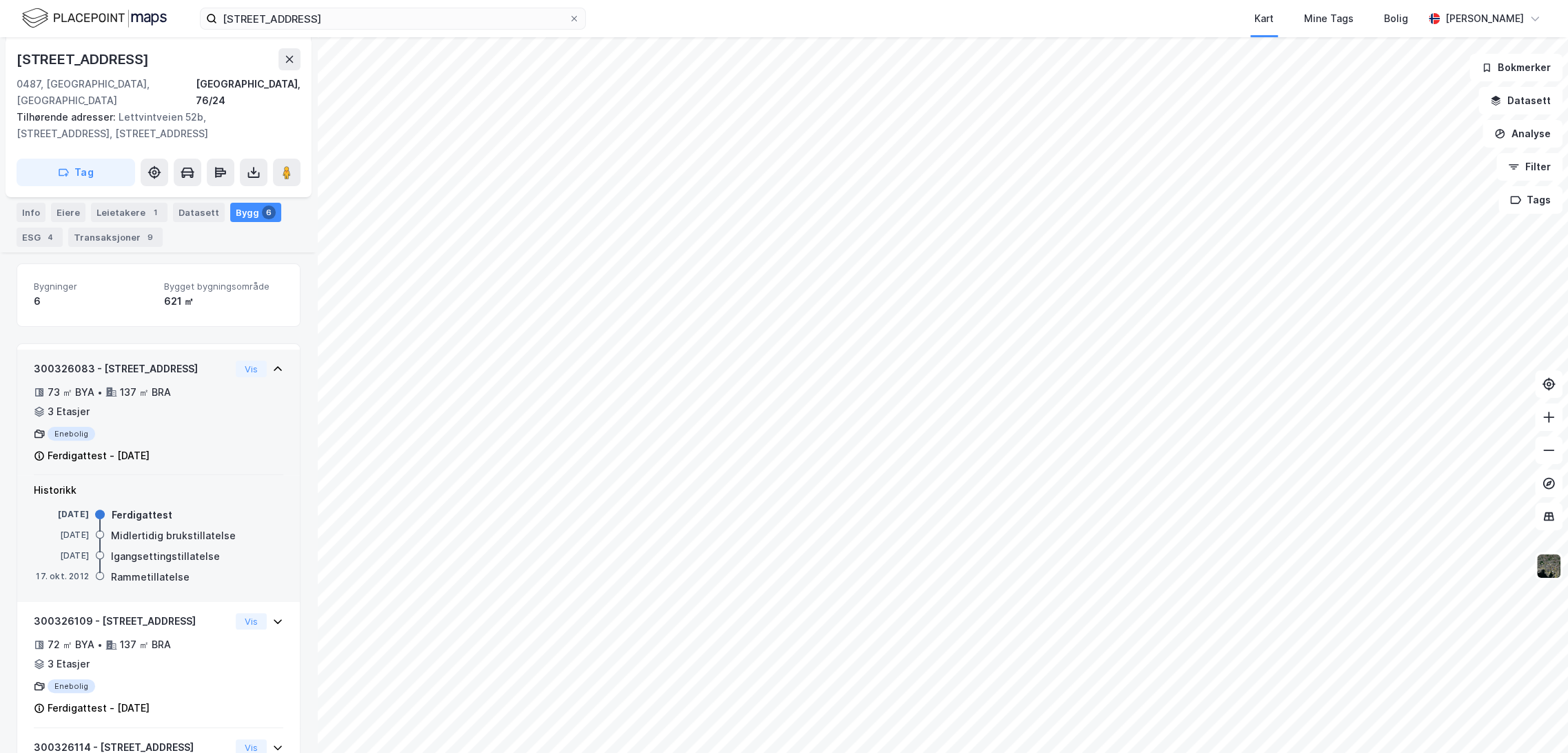
drag, startPoint x: 99, startPoint y: 348, endPoint x: 180, endPoint y: 347, distance: 81.0
click at [180, 361] on div "300326083 - [STREET_ADDRESS]" at bounding box center [132, 369] width 197 height 16
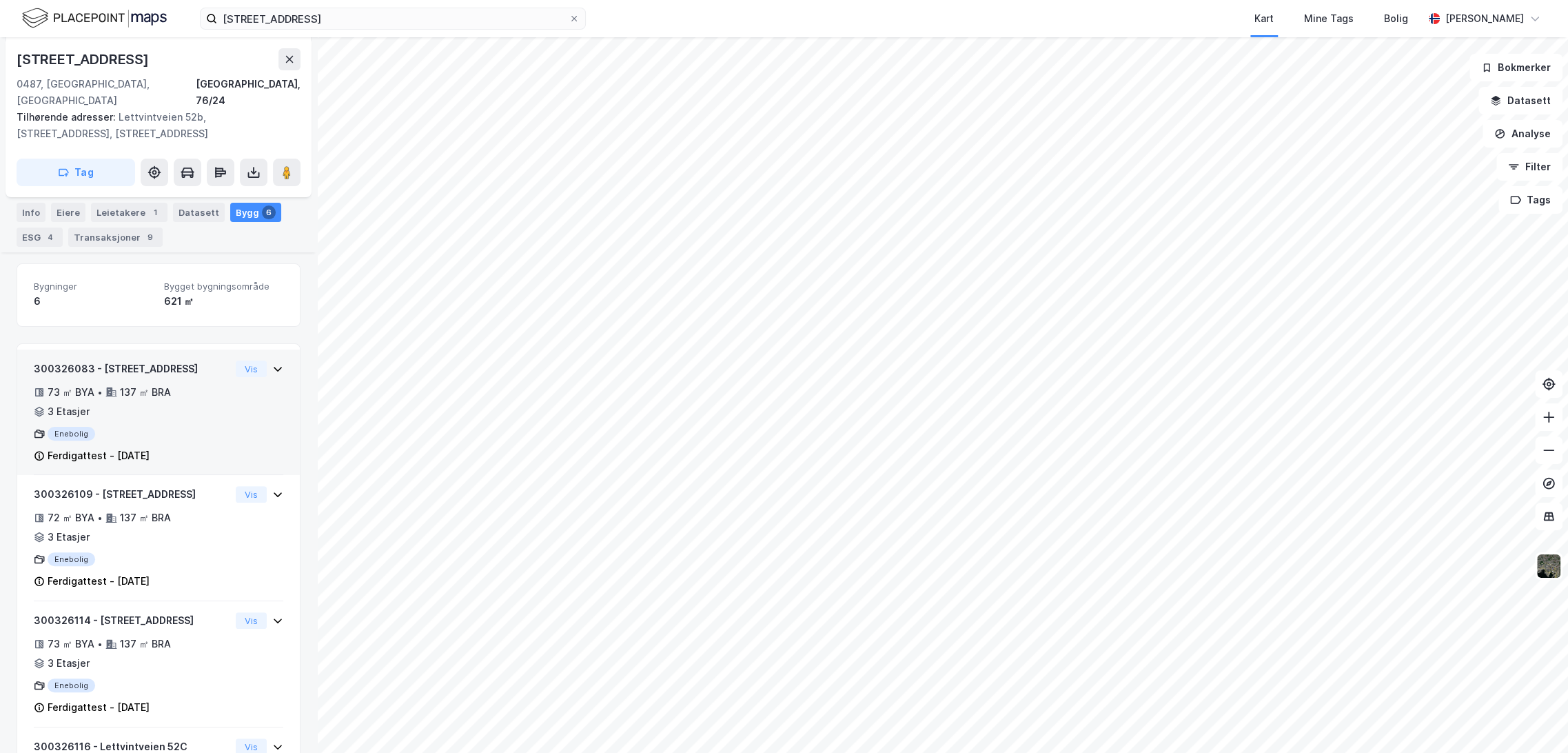
copy div "[STREET_ADDRESS]"
